Goal: Task Accomplishment & Management: Complete application form

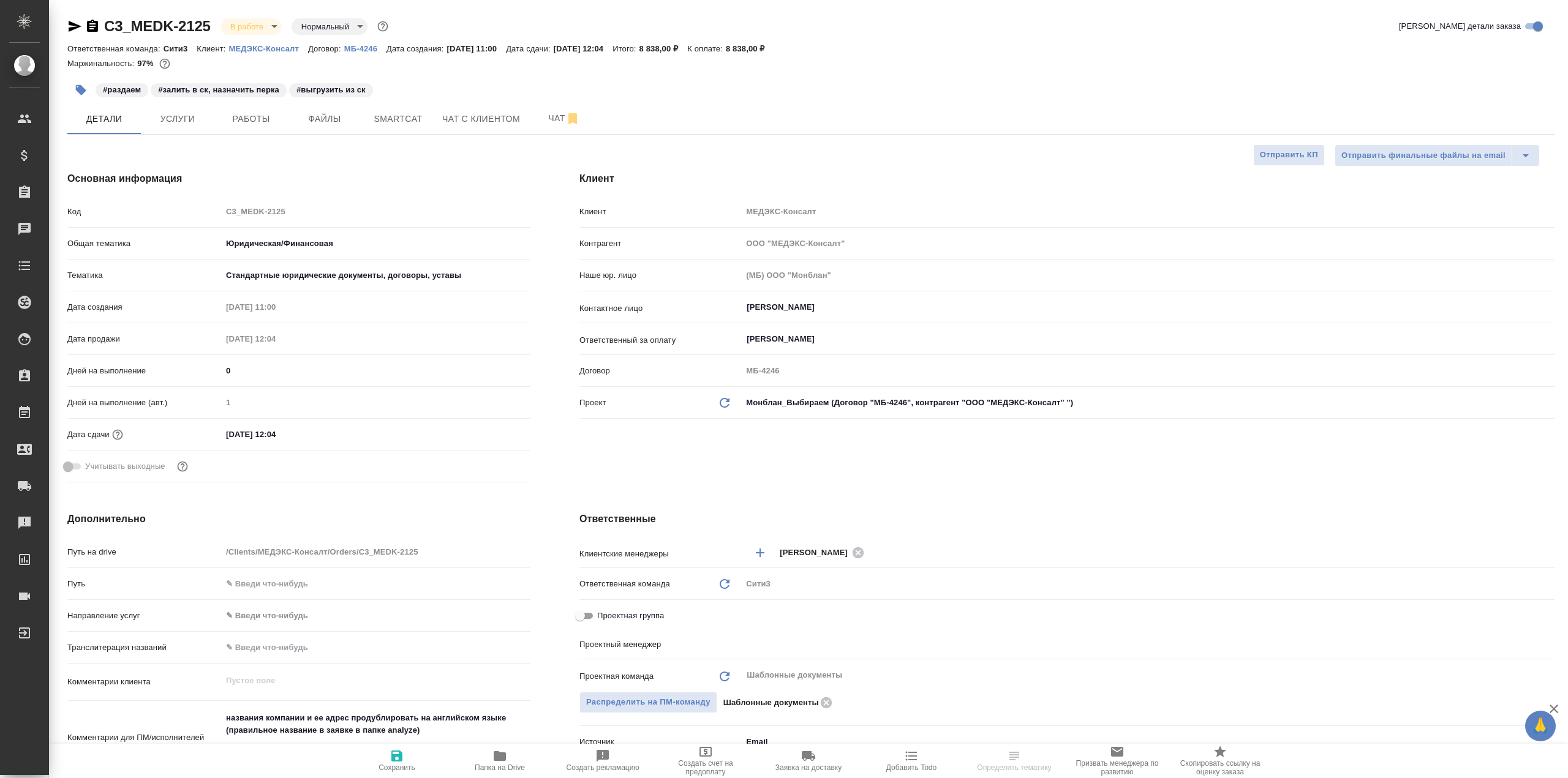
select select "RU"
type input "Газизов Ринат"
select select "RU"
type textarea "x"
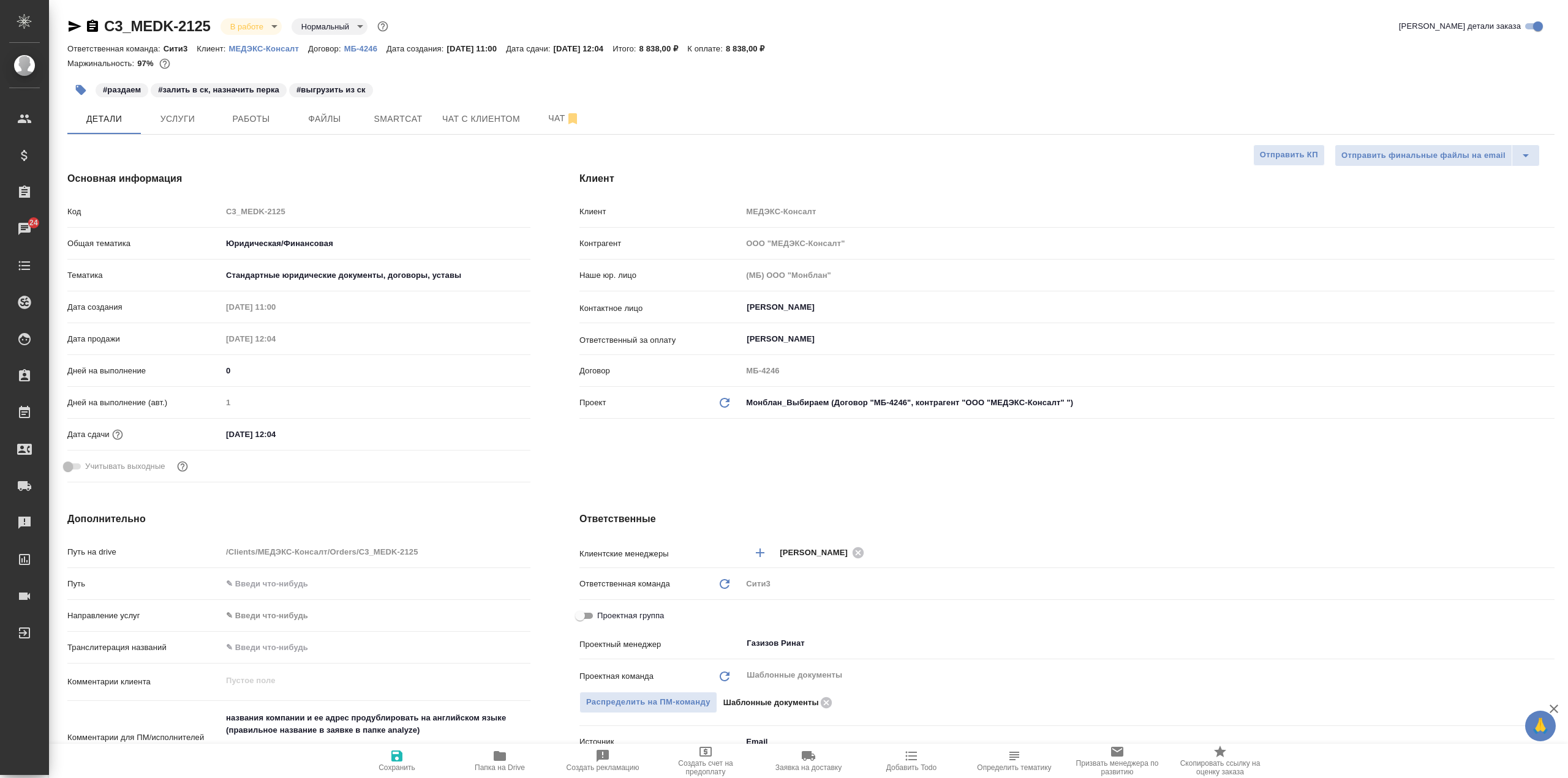
type textarea "x"
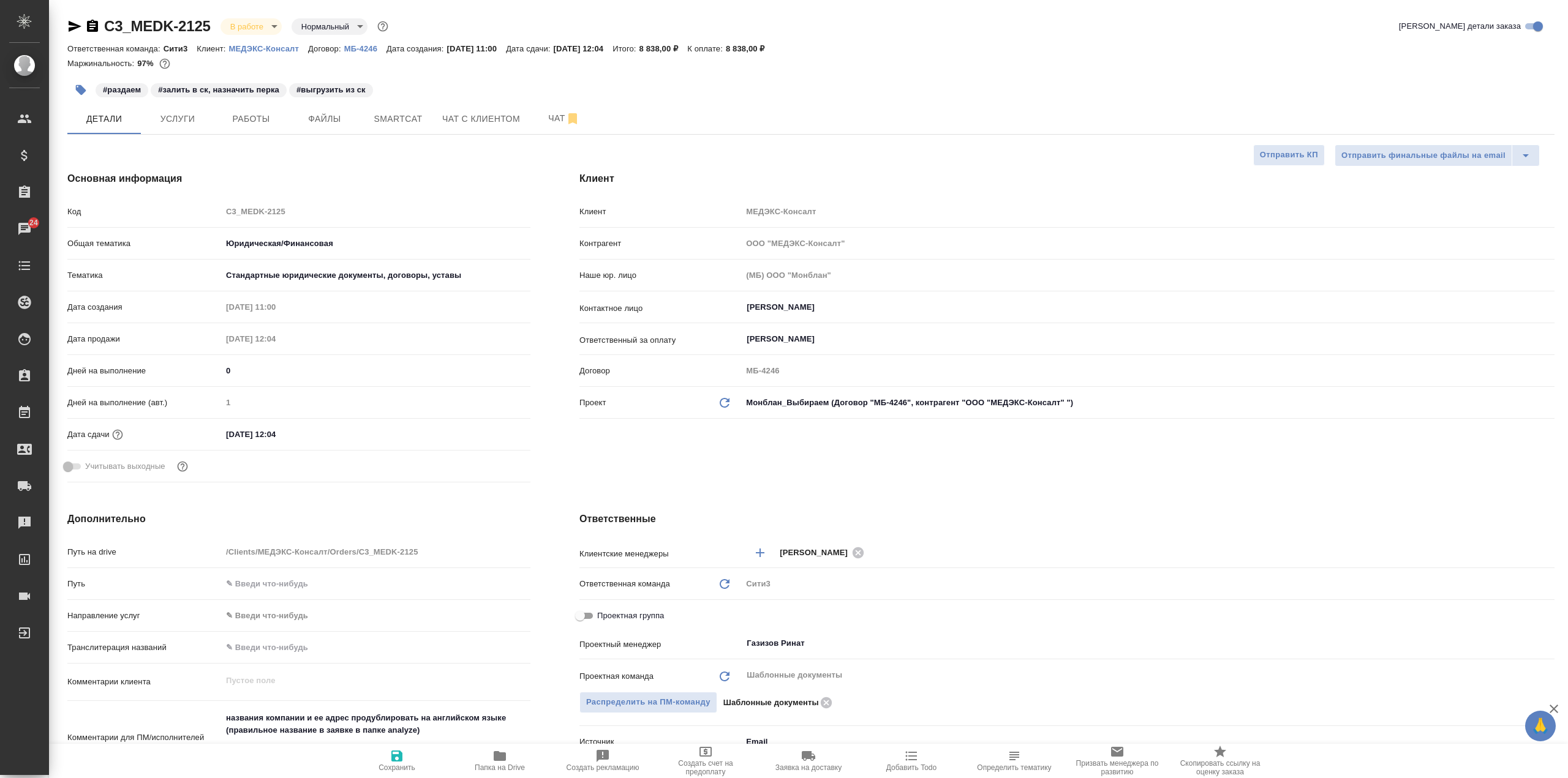
type textarea "x"
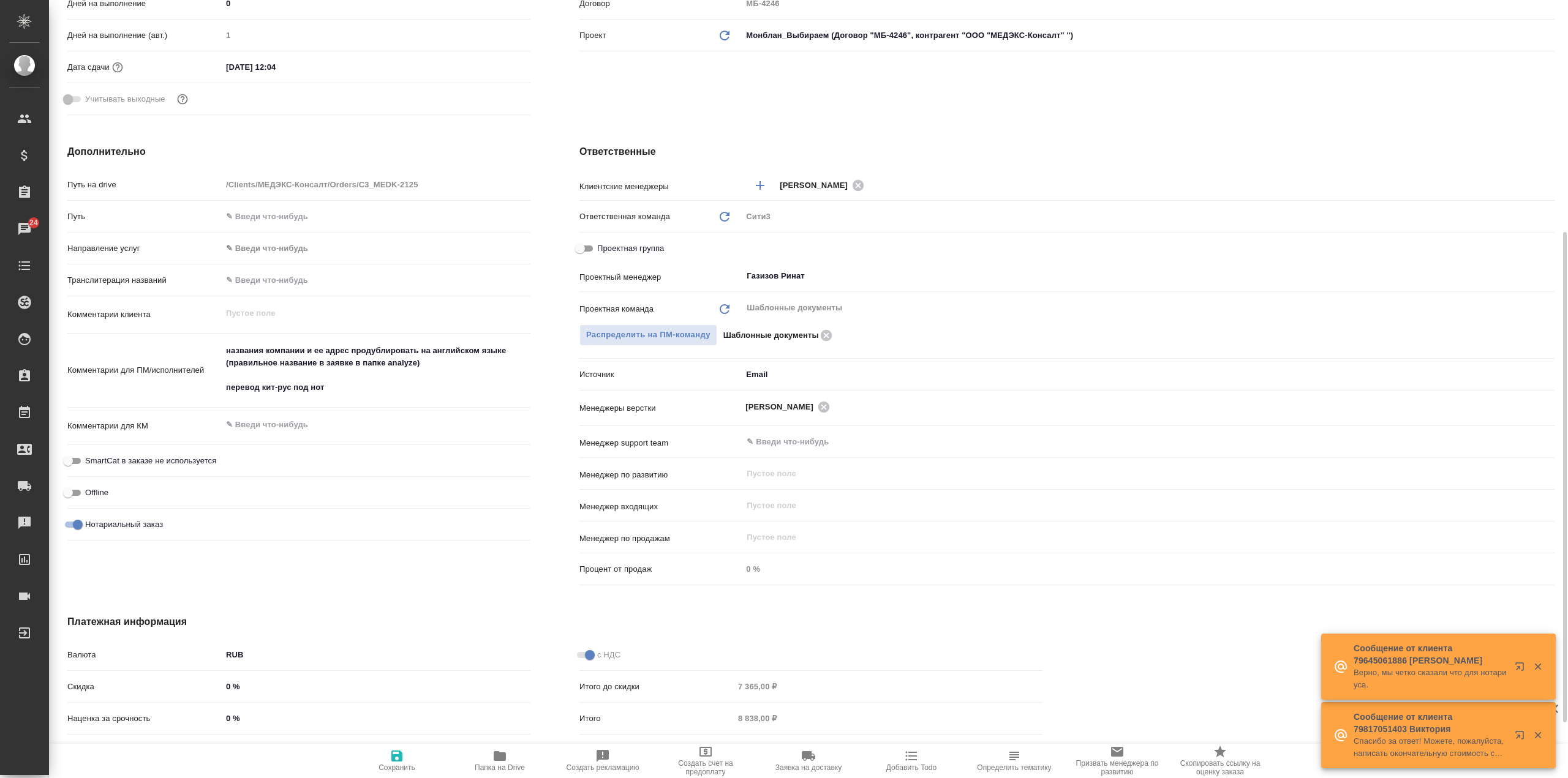
scroll to position [184, 0]
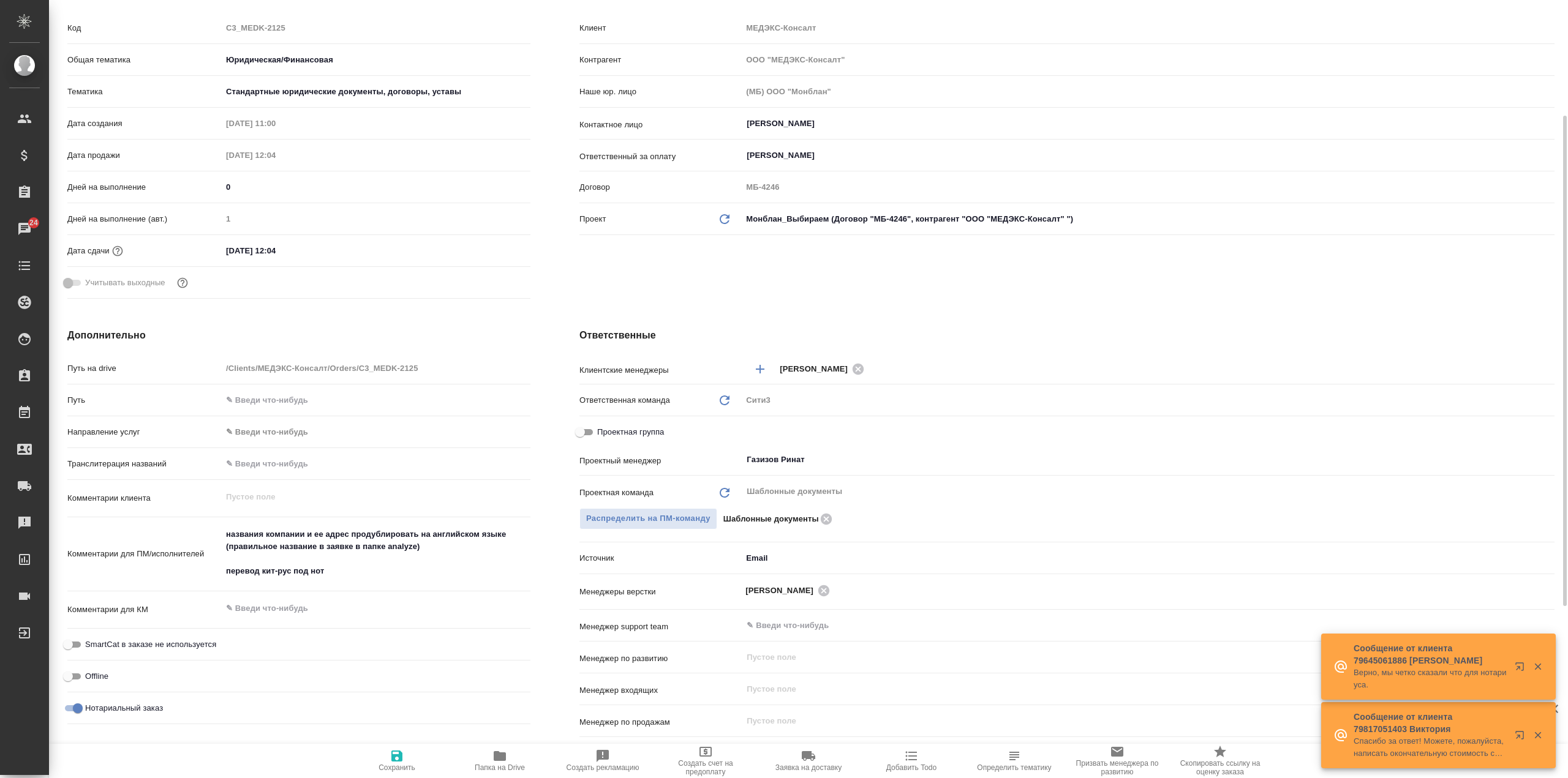
type textarea "x"
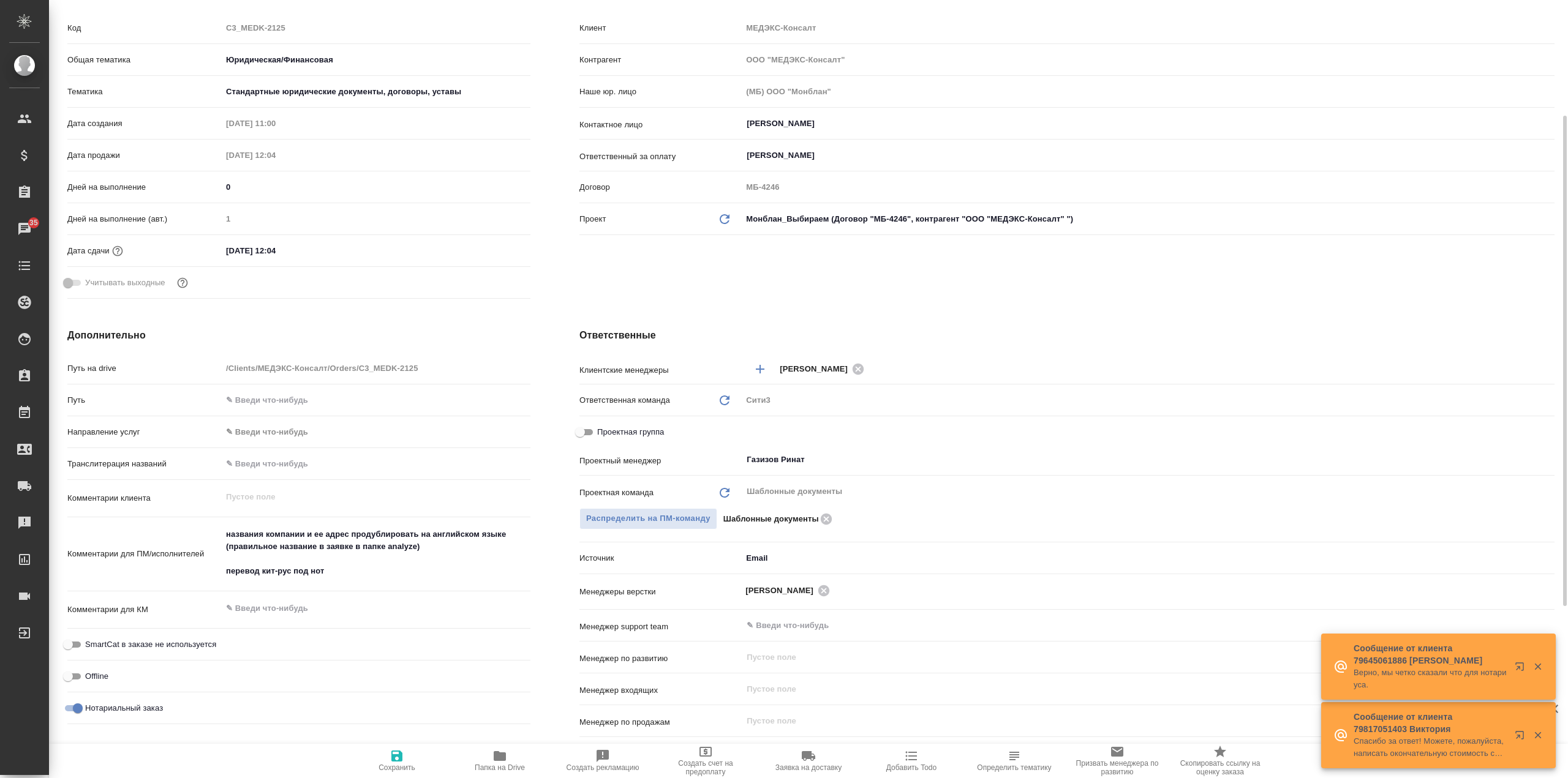
type textarea "x"
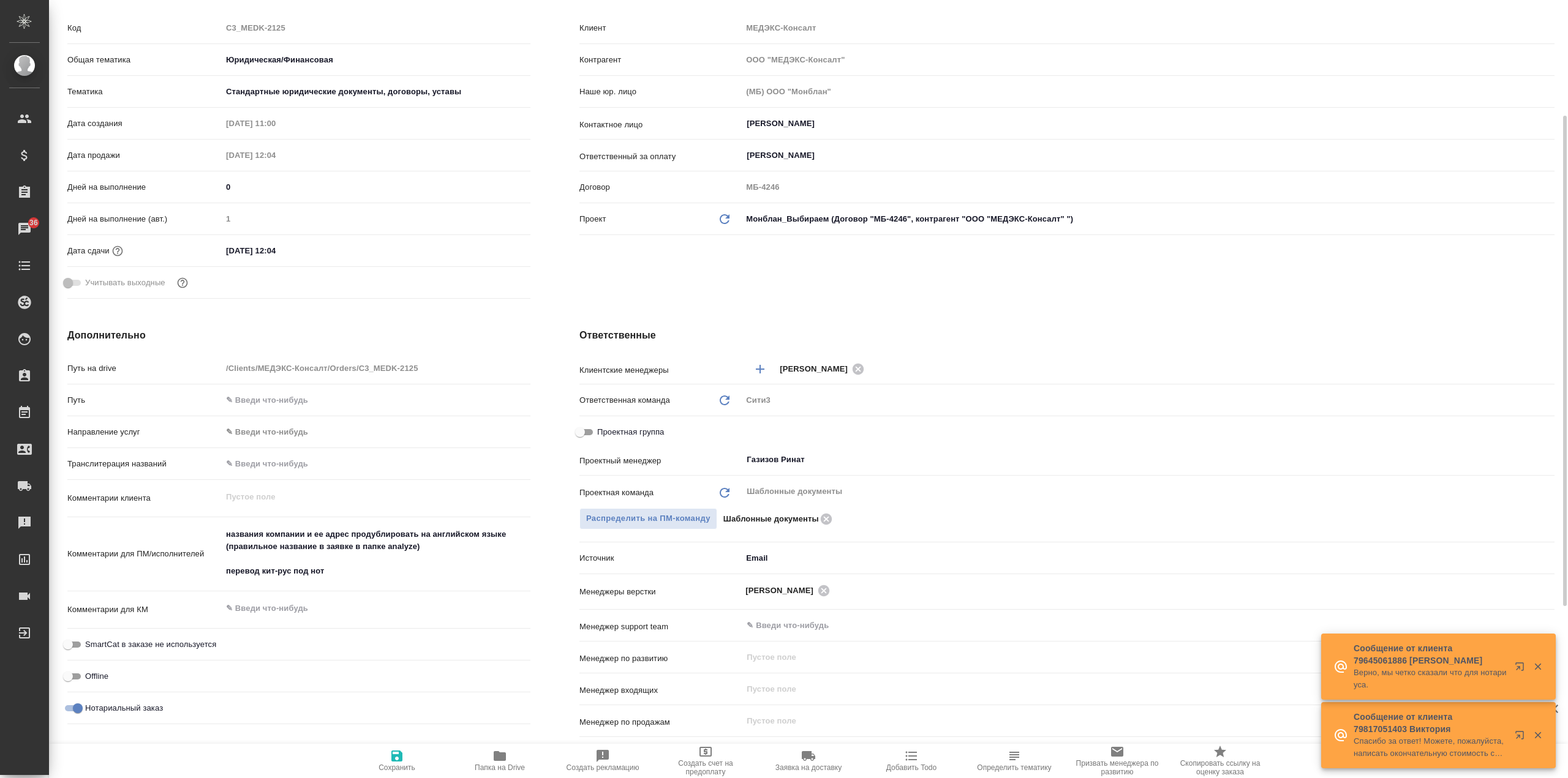
type textarea "x"
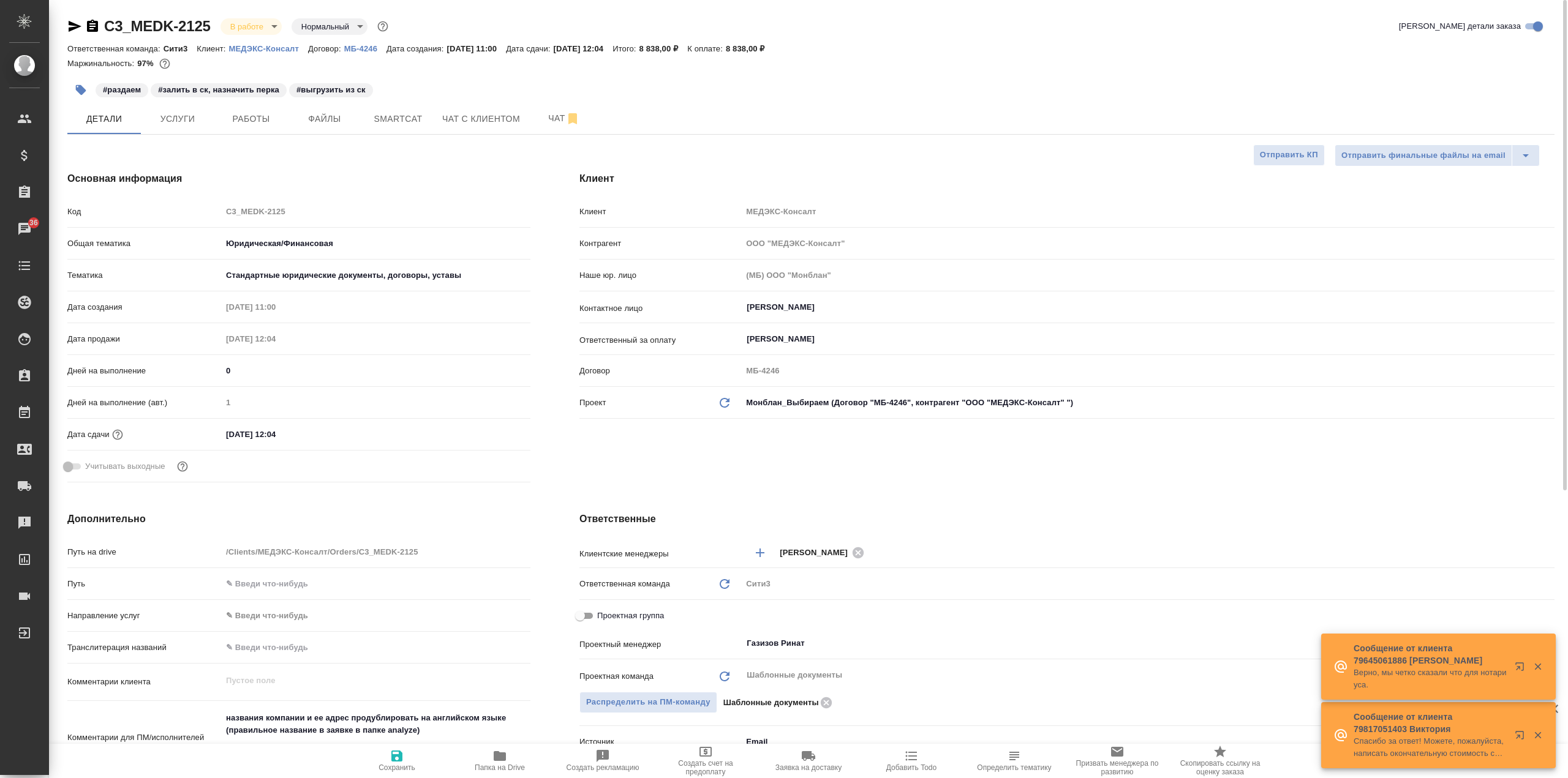
scroll to position [0, 0]
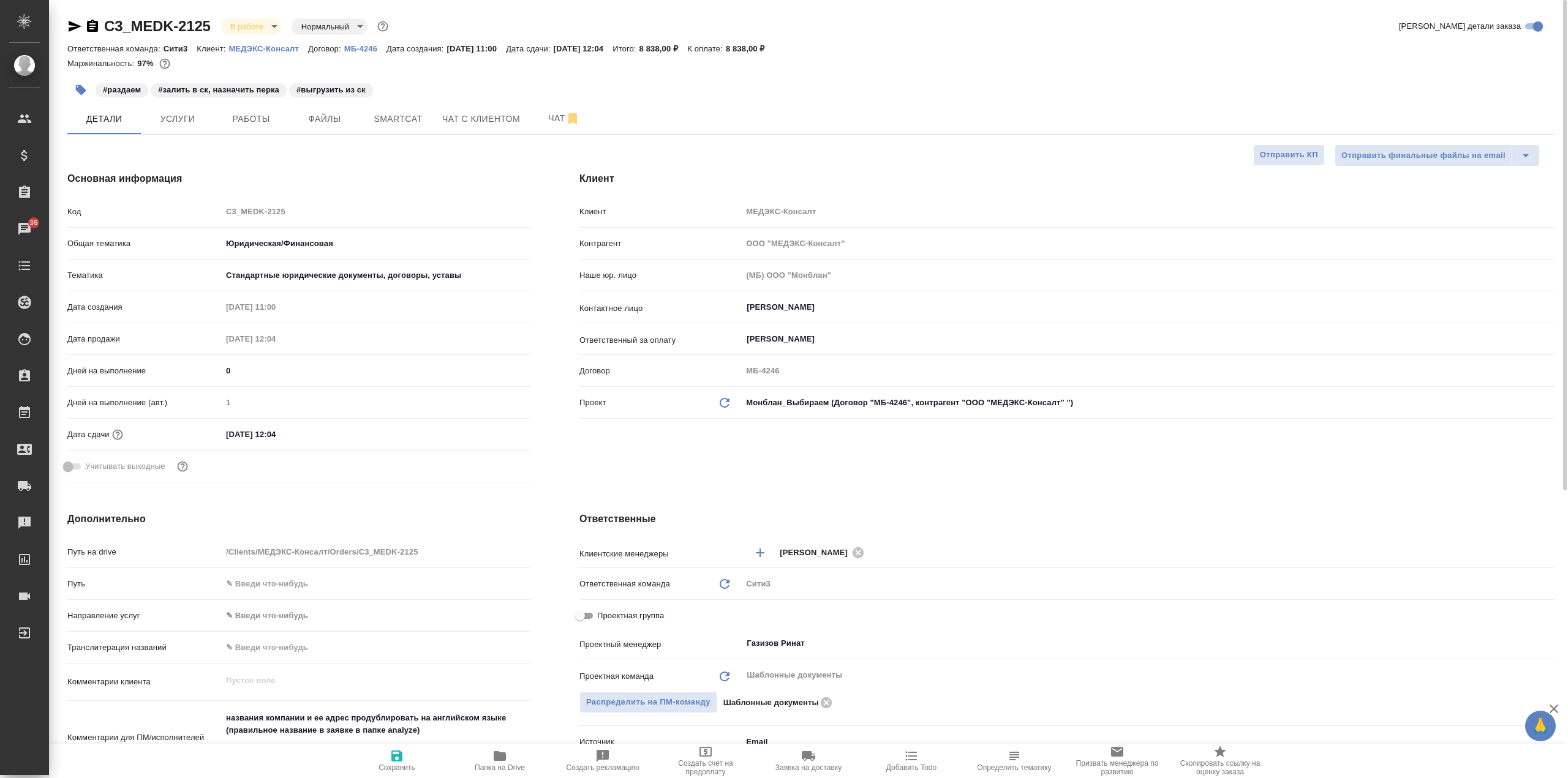
type textarea "x"
